Goal: Task Accomplishment & Management: Use online tool/utility

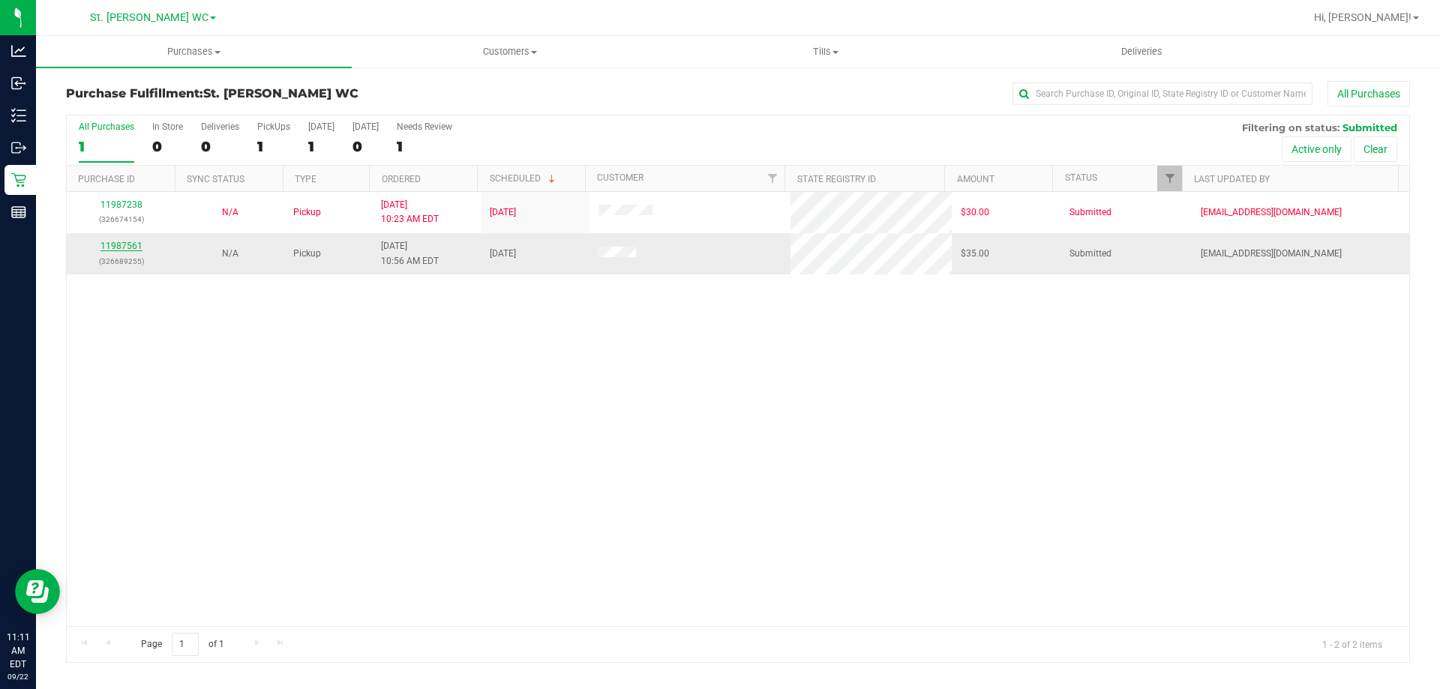
click at [107, 242] on link "11987561" at bounding box center [122, 246] width 42 height 11
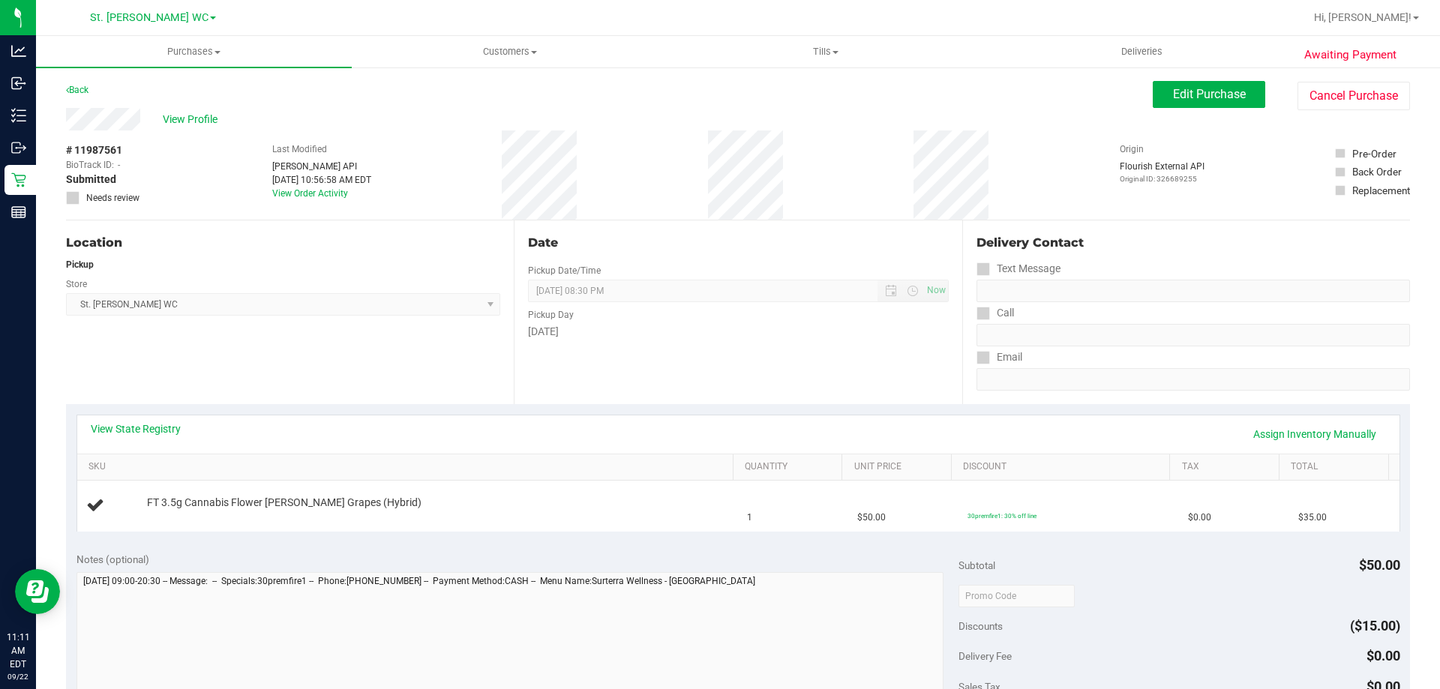
click at [362, 376] on div "Location Pickup Store [GEOGRAPHIC_DATA][PERSON_NAME] WC Select Store [PERSON_NA…" at bounding box center [290, 313] width 448 height 184
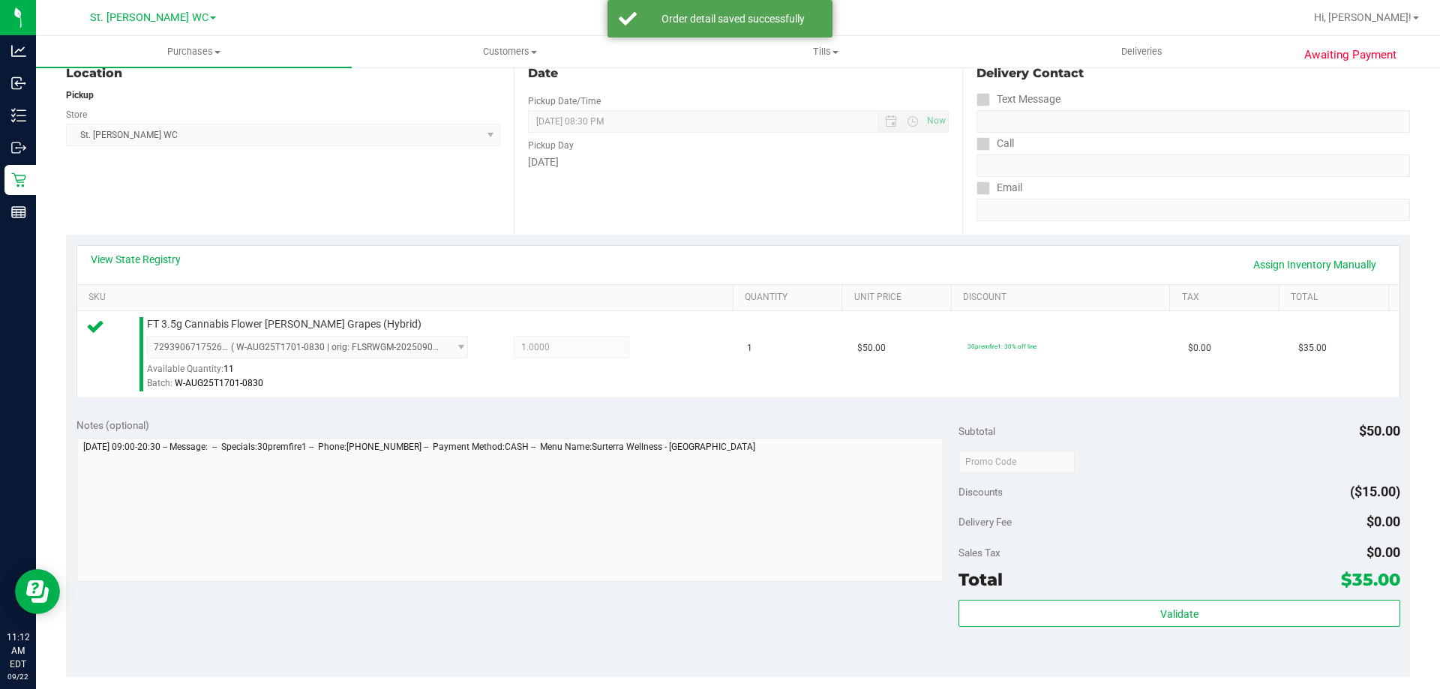
scroll to position [450, 0]
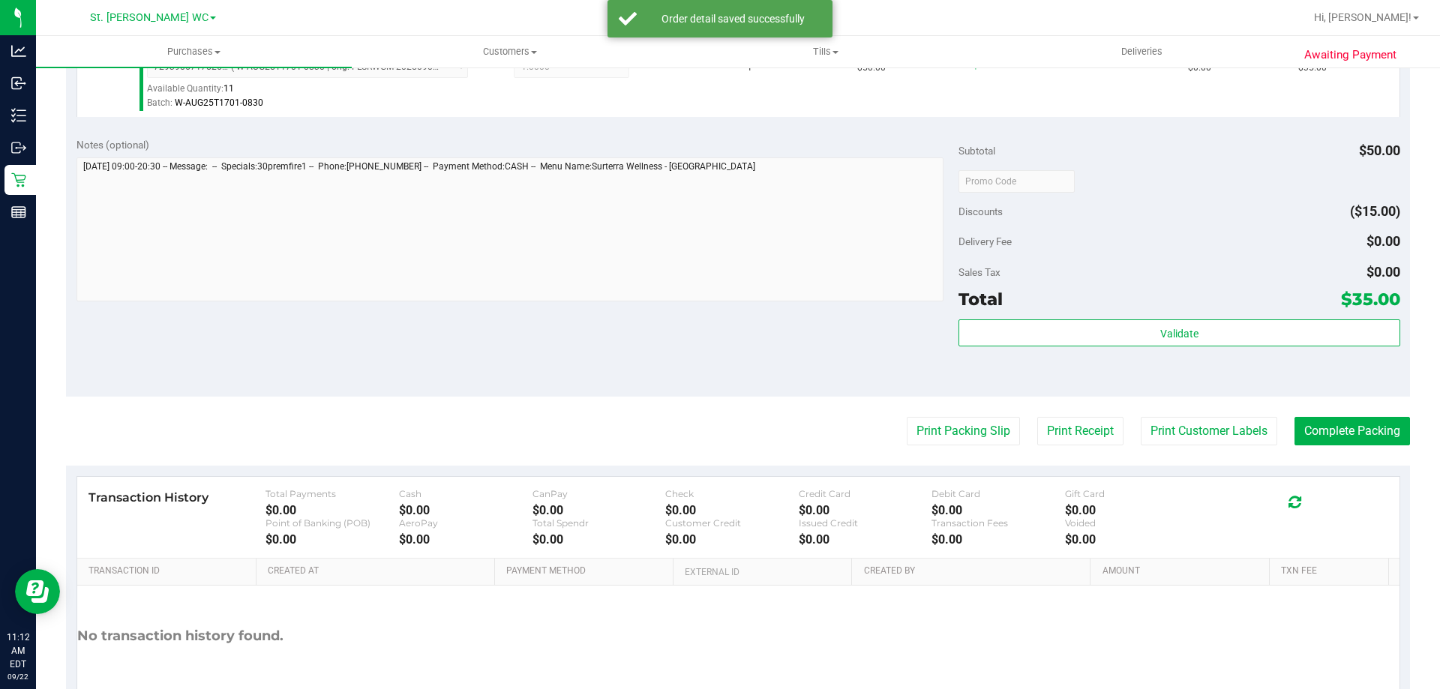
click at [1110, 358] on div "Validate" at bounding box center [1179, 354] width 441 height 68
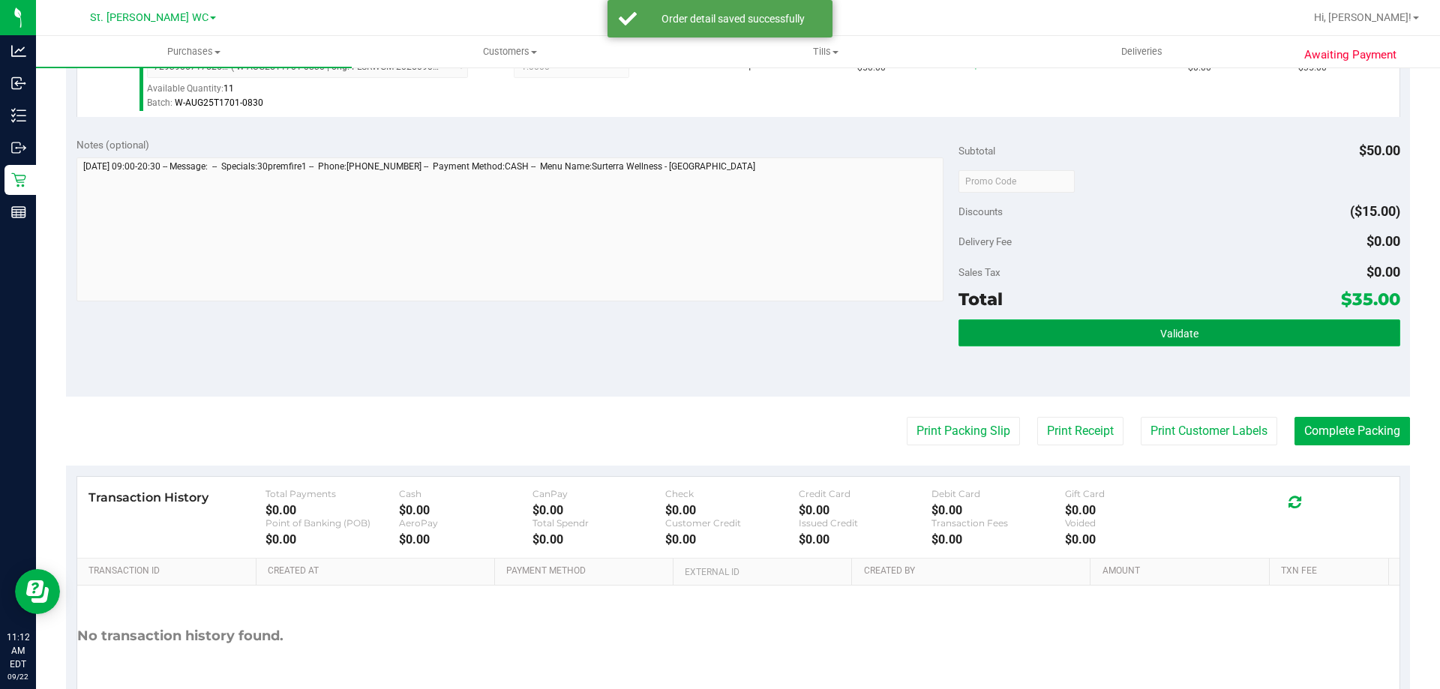
click at [1108, 336] on button "Validate" at bounding box center [1179, 333] width 441 height 27
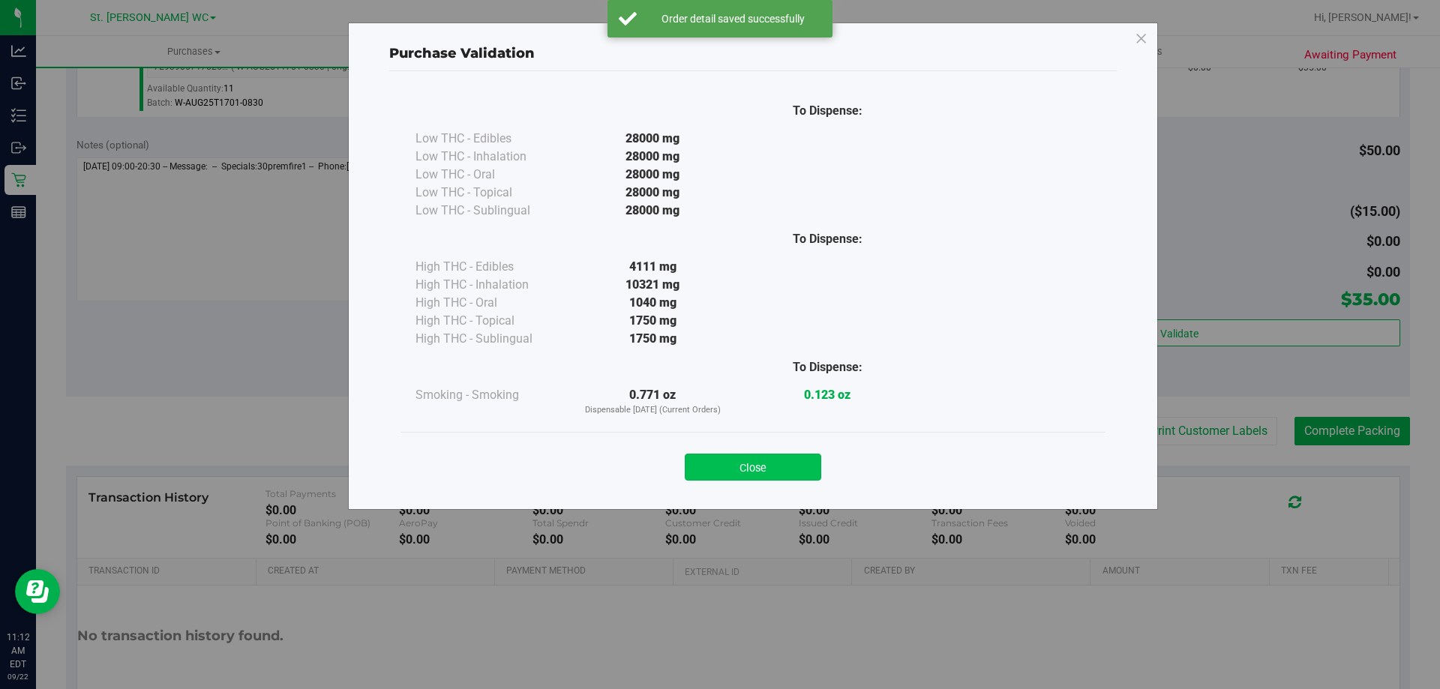
click at [719, 474] on button "Close" at bounding box center [753, 467] width 137 height 27
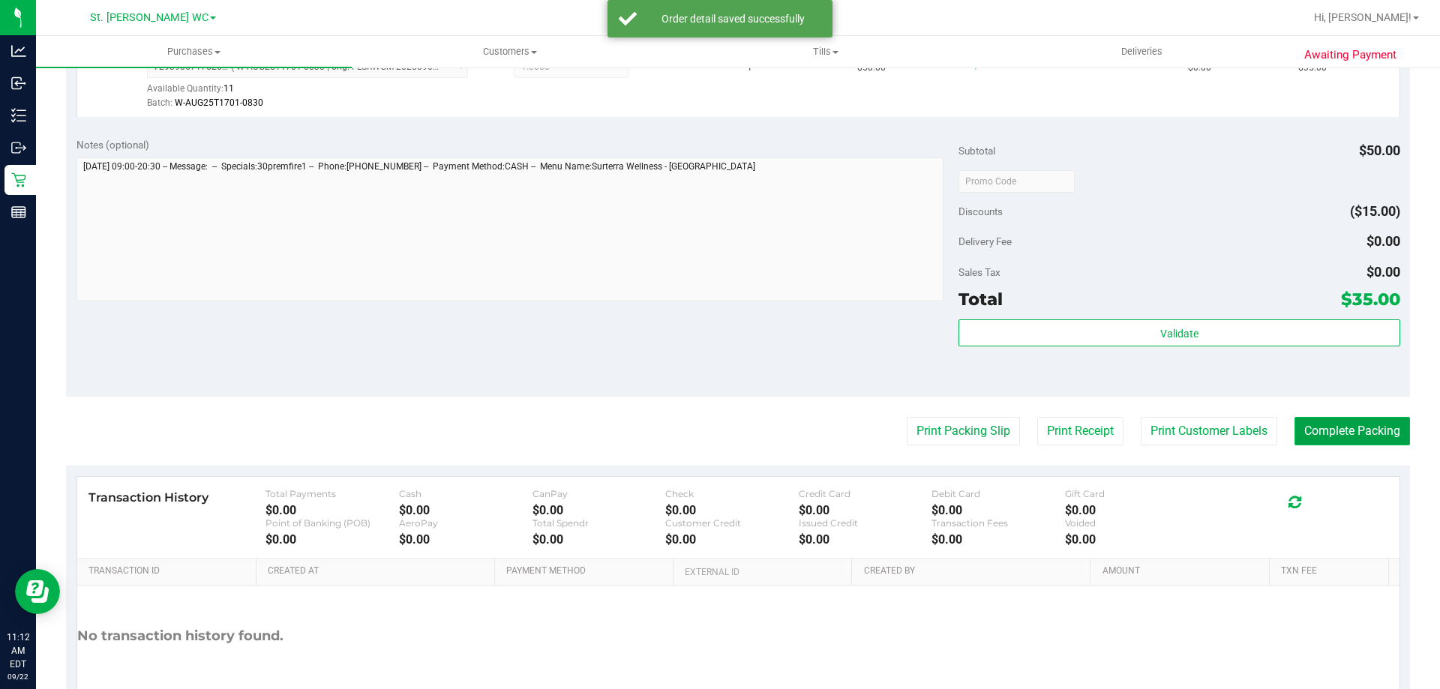
click at [1363, 437] on button "Complete Packing" at bounding box center [1353, 431] width 116 height 29
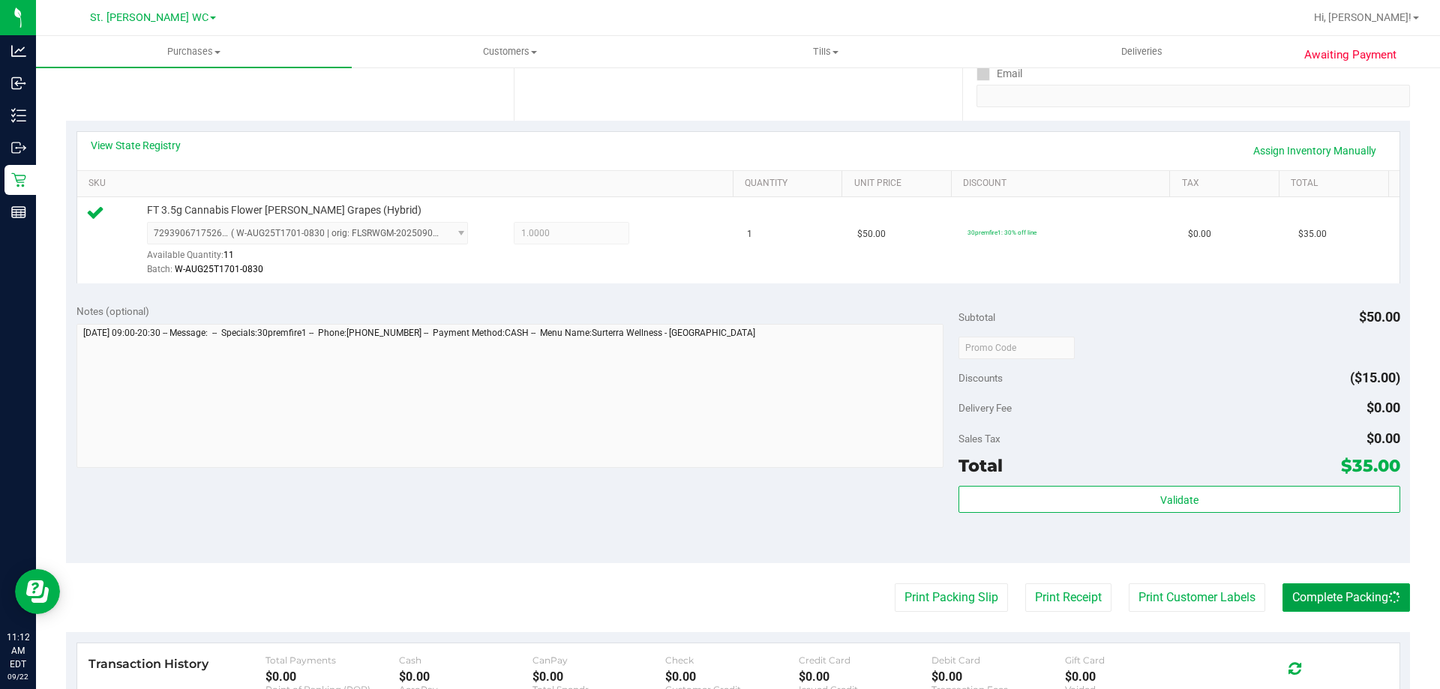
scroll to position [150, 0]
